Goal: Task Accomplishment & Management: Manage account settings

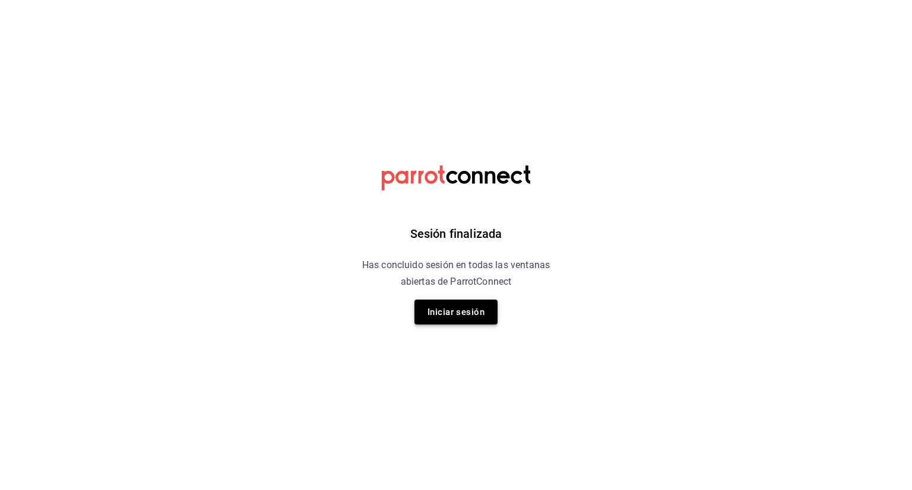
click at [462, 310] on button "Iniciar sesión" at bounding box center [455, 312] width 83 height 25
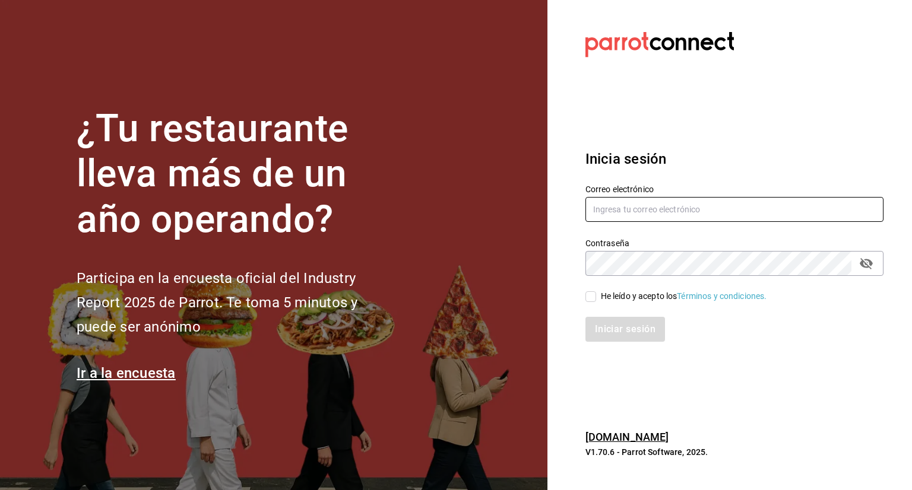
type input "[EMAIL_ADDRESS][DOMAIN_NAME]"
click at [591, 299] on input "He leído y acepto los Términos y condiciones." at bounding box center [590, 296] width 11 height 11
checkbox input "true"
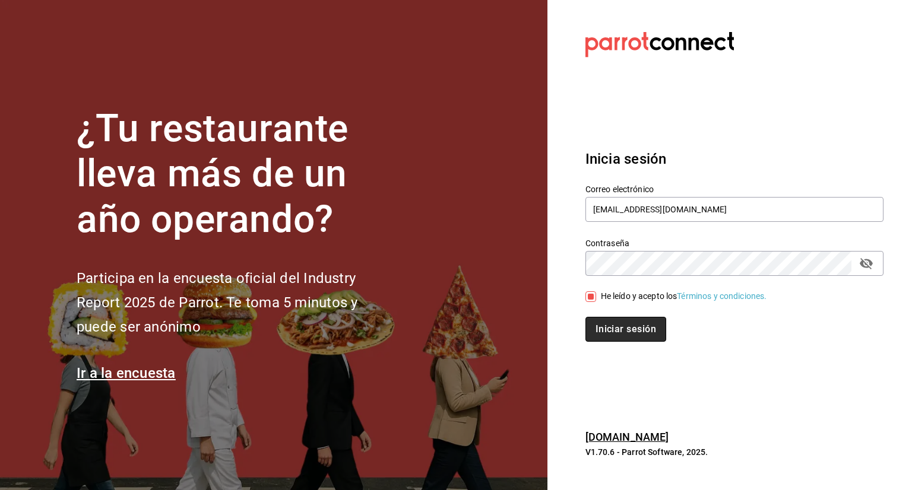
click at [638, 326] on button "Iniciar sesión" at bounding box center [625, 329] width 81 height 25
